Goal: Browse casually

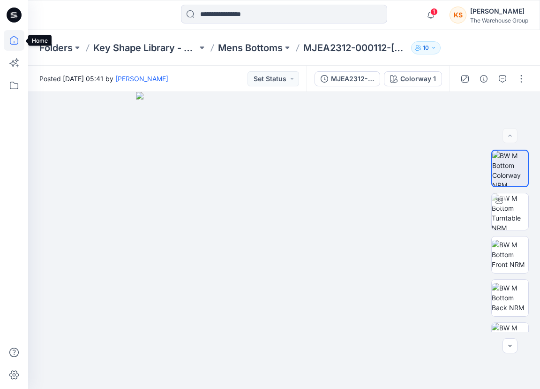
click at [17, 37] on icon at bounding box center [14, 40] width 21 height 21
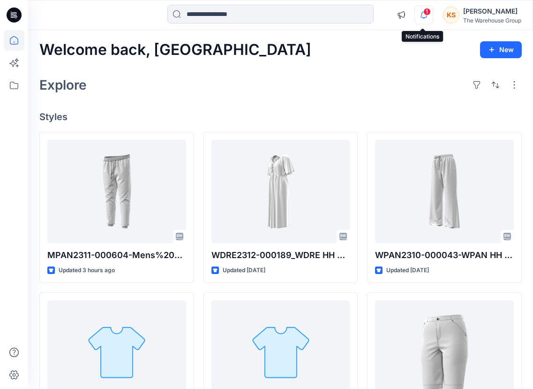
click at [423, 17] on icon "button" at bounding box center [424, 15] width 18 height 19
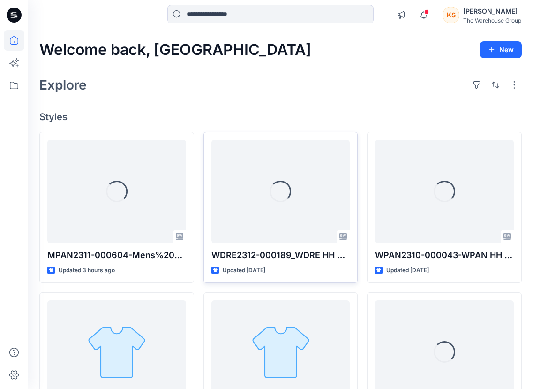
scroll to position [13, 0]
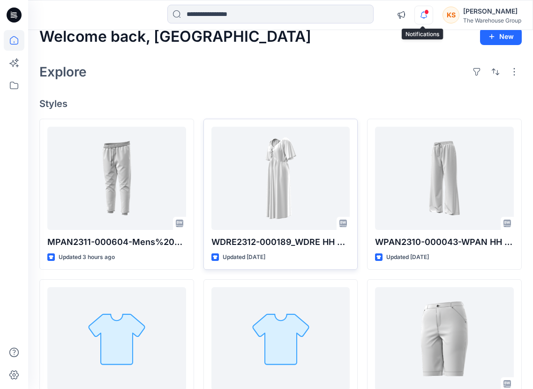
click at [419, 11] on icon "button" at bounding box center [424, 15] width 18 height 19
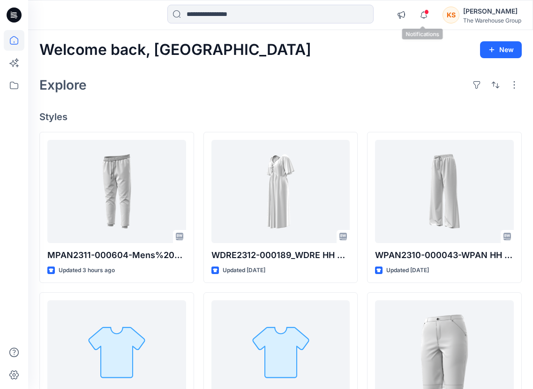
click at [425, 13] on span at bounding box center [426, 11] width 5 height 5
